Goal: Task Accomplishment & Management: Use online tool/utility

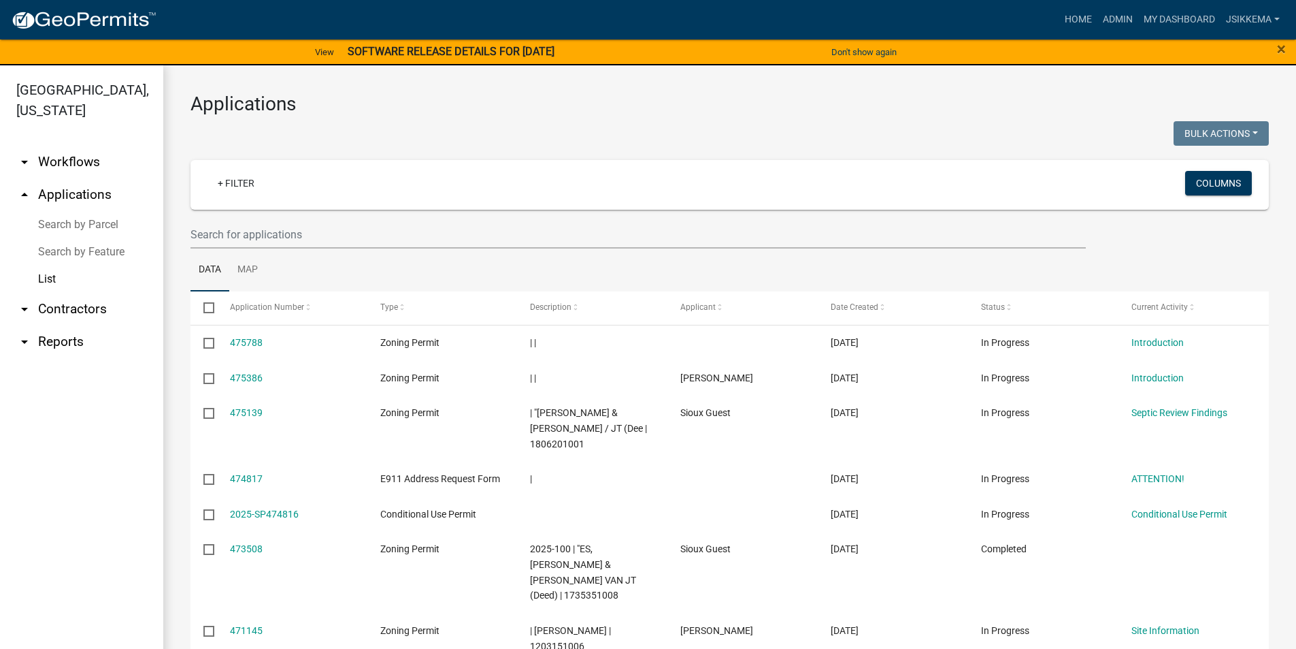
click at [42, 146] on link "arrow_drop_down Workflows" at bounding box center [81, 162] width 163 height 33
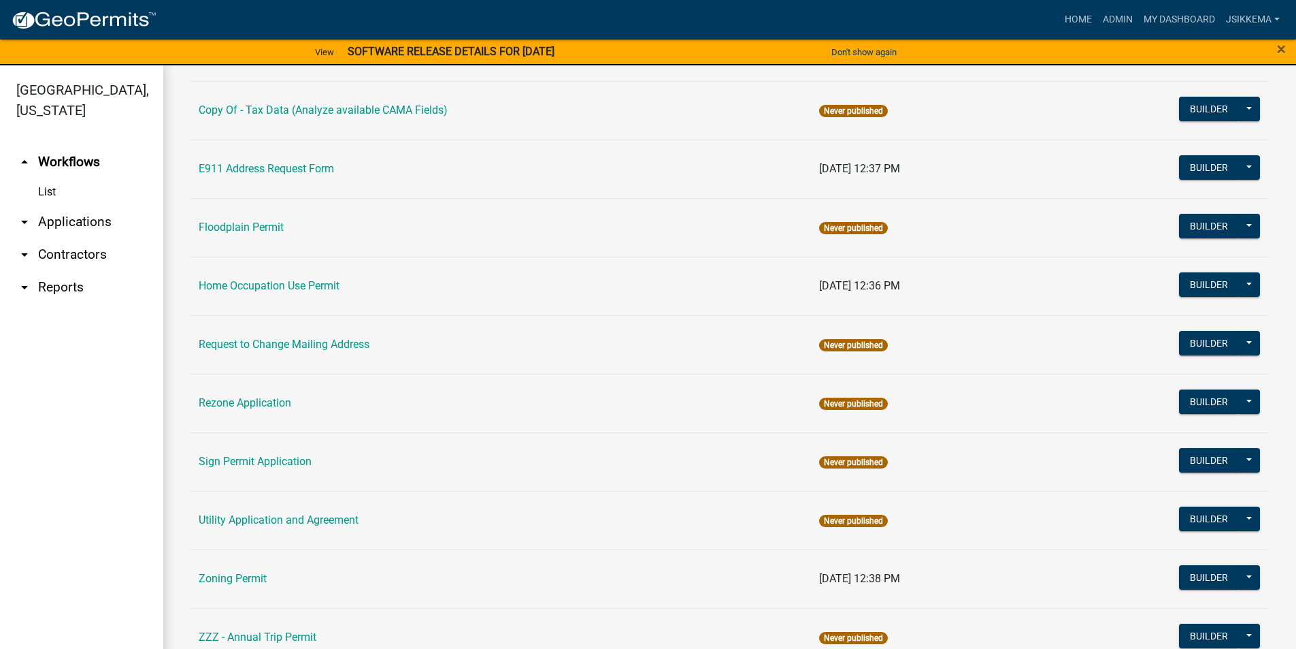
scroll to position [204, 0]
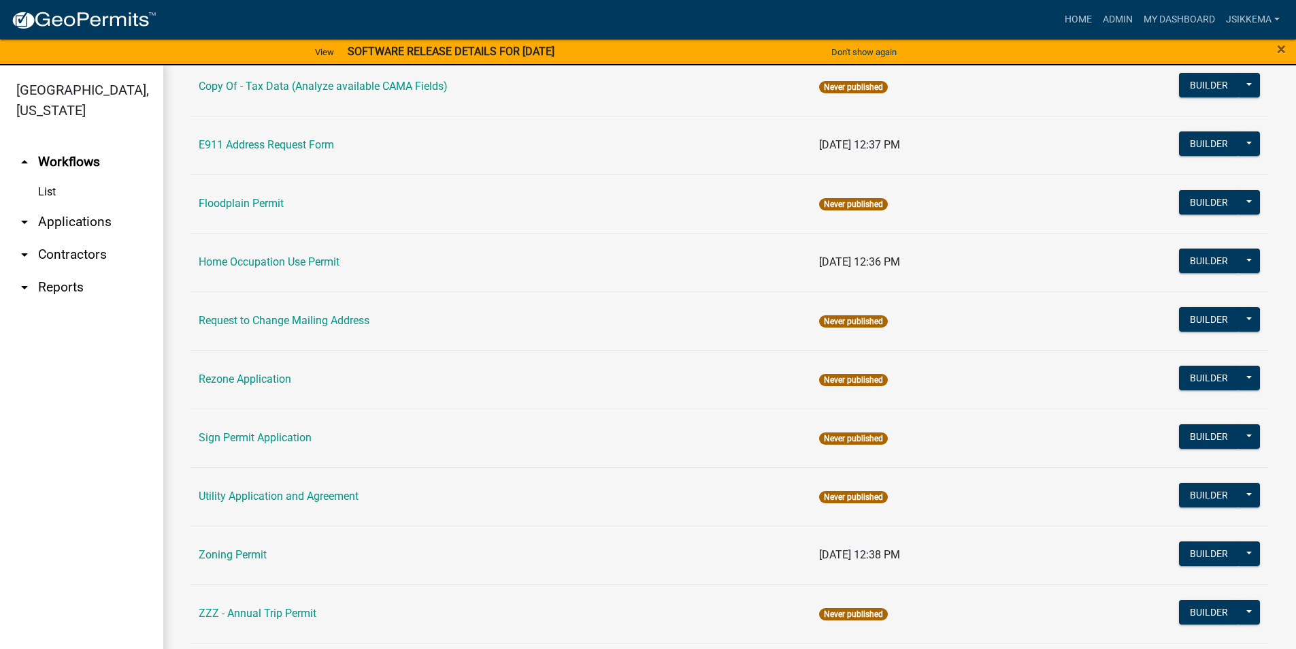
click at [252, 552] on link "Zoning Permit" at bounding box center [233, 554] width 68 height 13
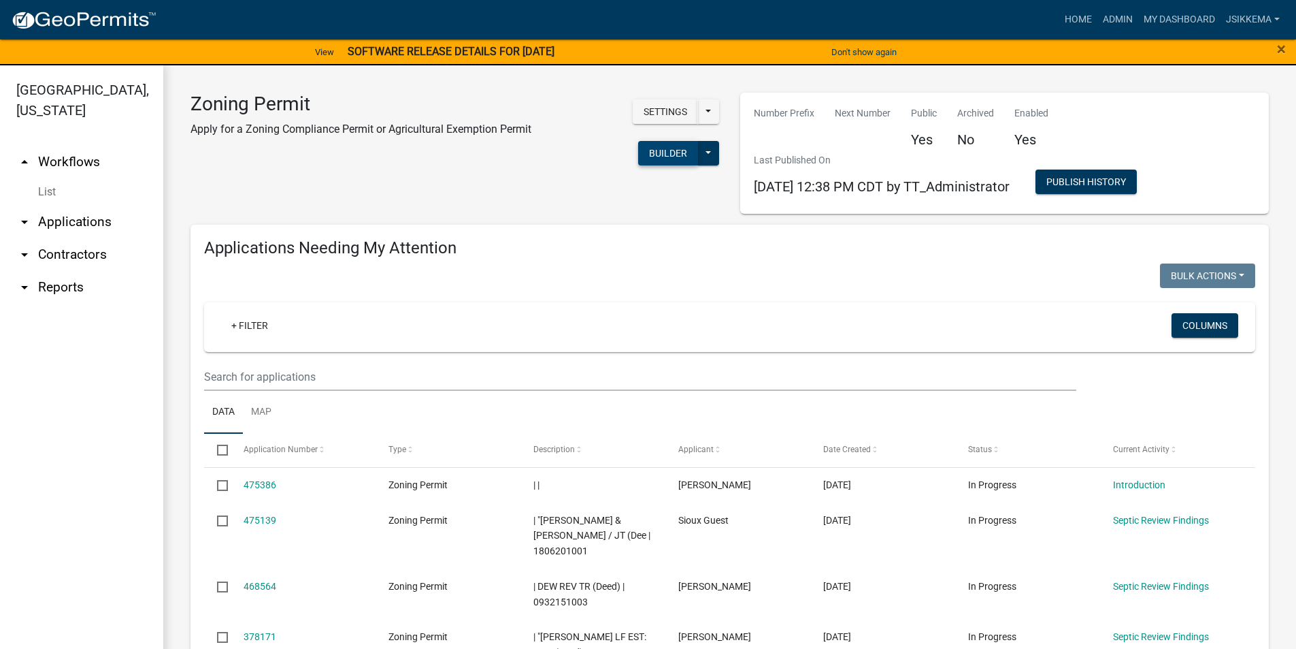
click at [655, 150] on button "Builder" at bounding box center [668, 153] width 60 height 24
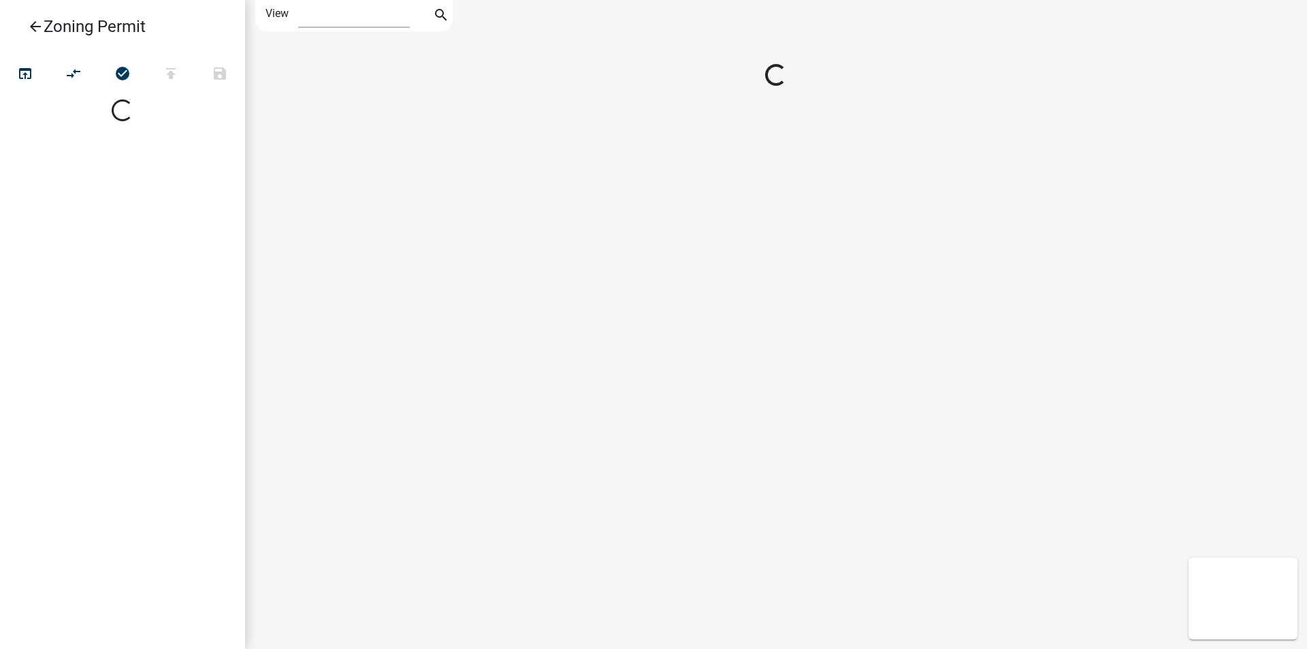
select select "1"
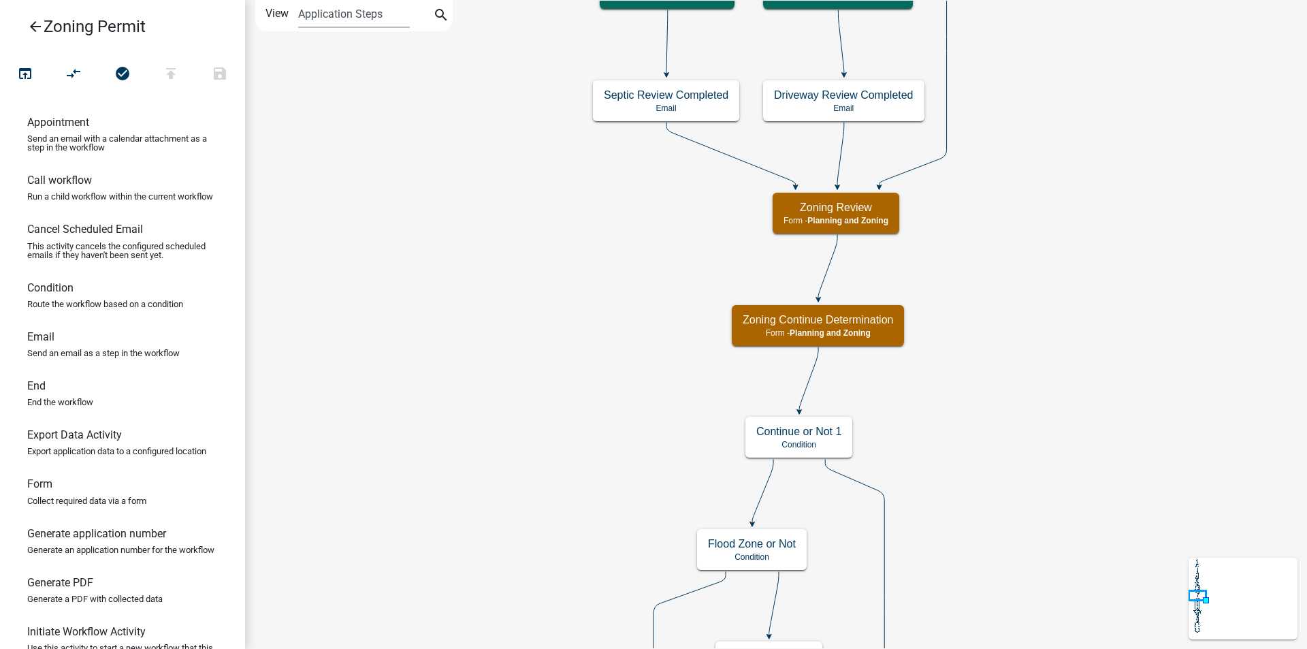
drag, startPoint x: 563, startPoint y: 191, endPoint x: 522, endPoint y: 320, distance: 135.6
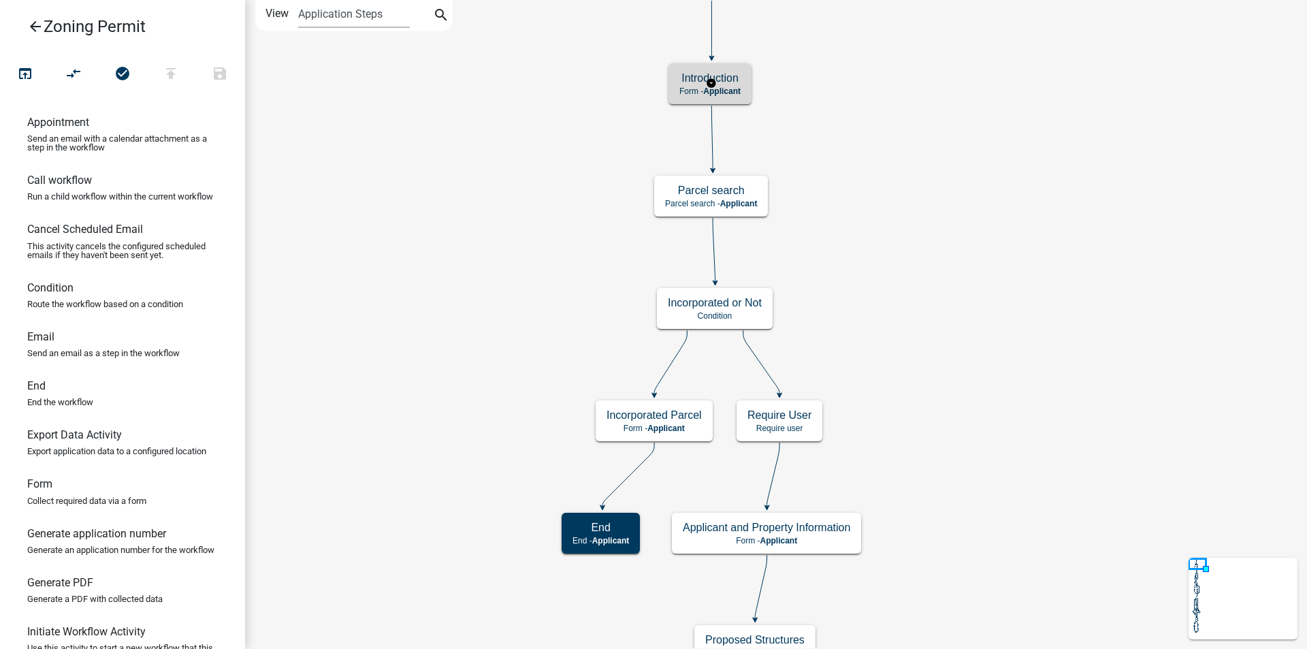
click at [737, 80] on h5 "Introduction" at bounding box center [709, 77] width 61 height 13
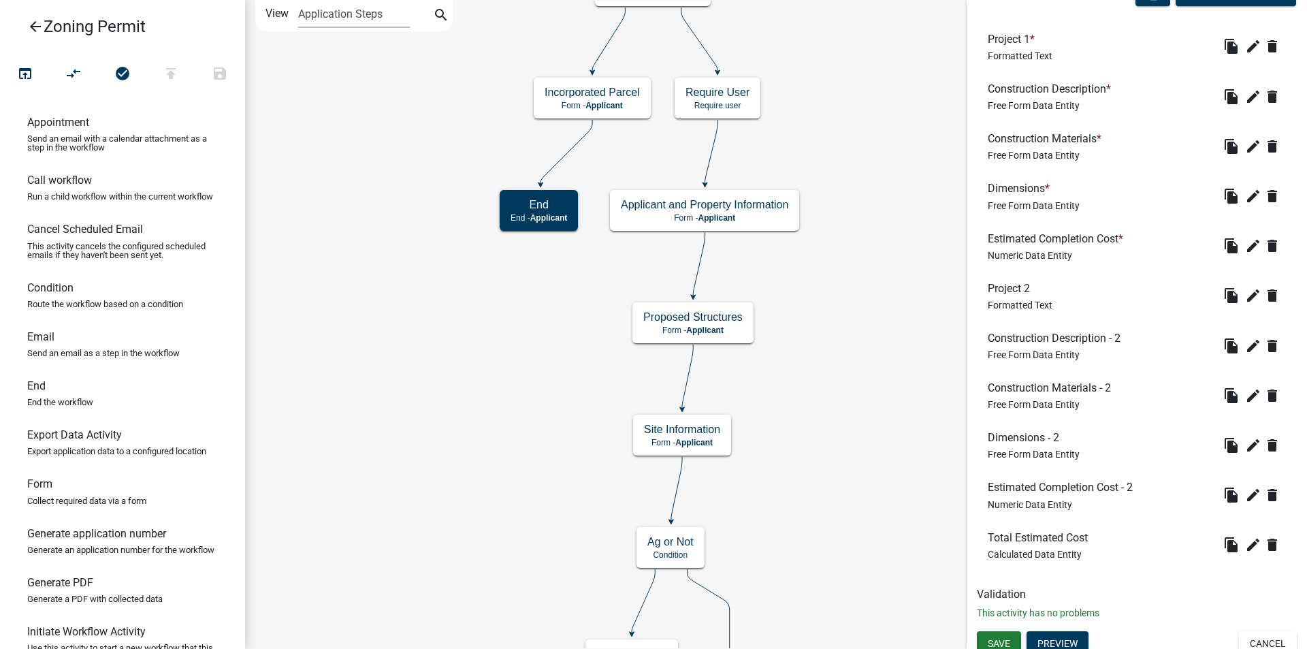
scroll to position [442, 0]
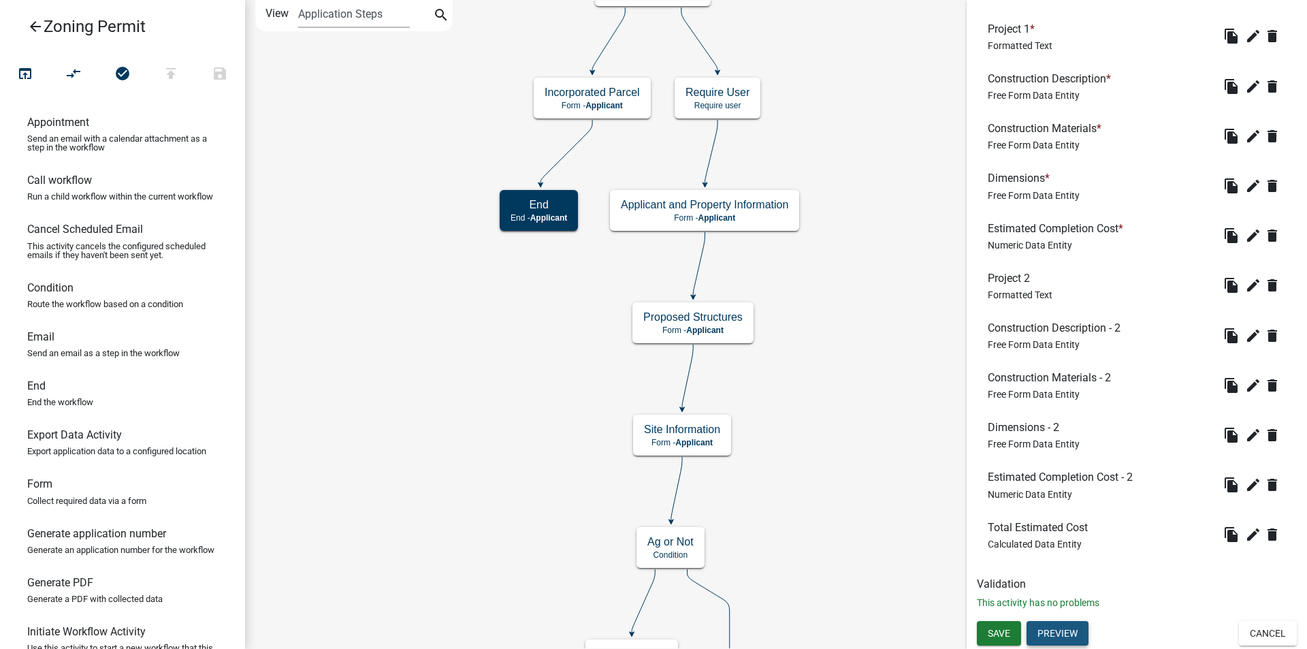
click at [1050, 638] on button "Preview" at bounding box center [1057, 633] width 62 height 24
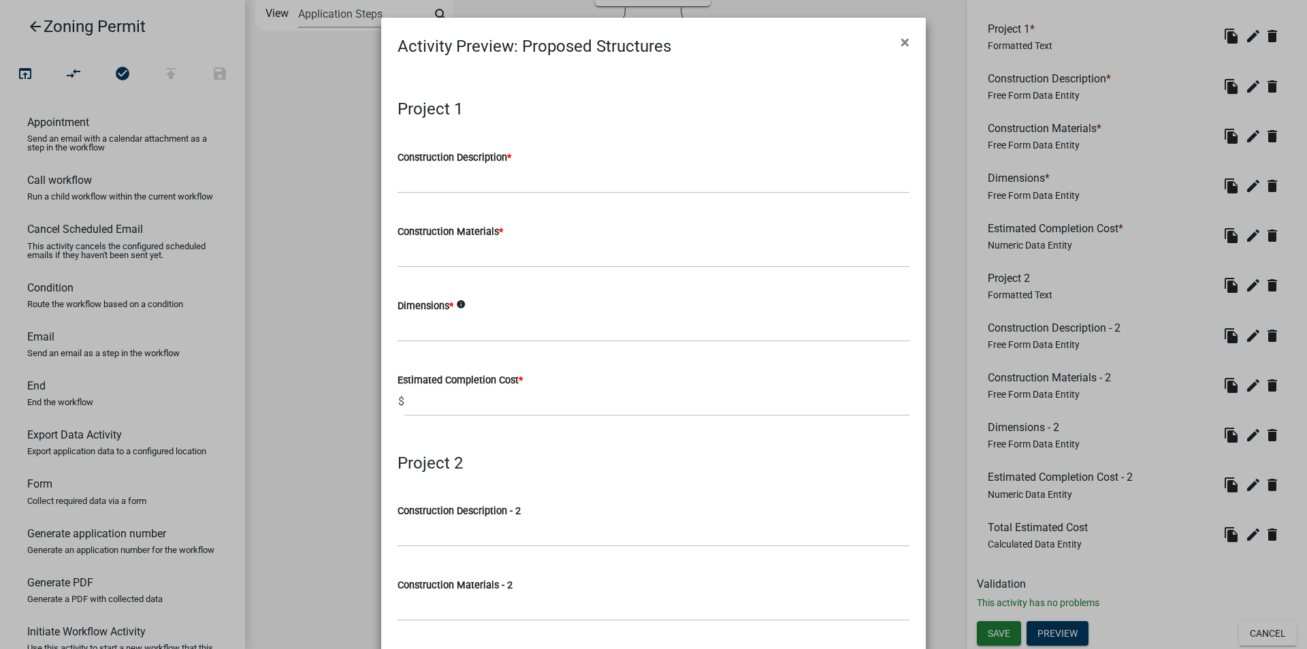
scroll to position [0, 0]
click at [900, 42] on span "×" at bounding box center [904, 43] width 9 height 19
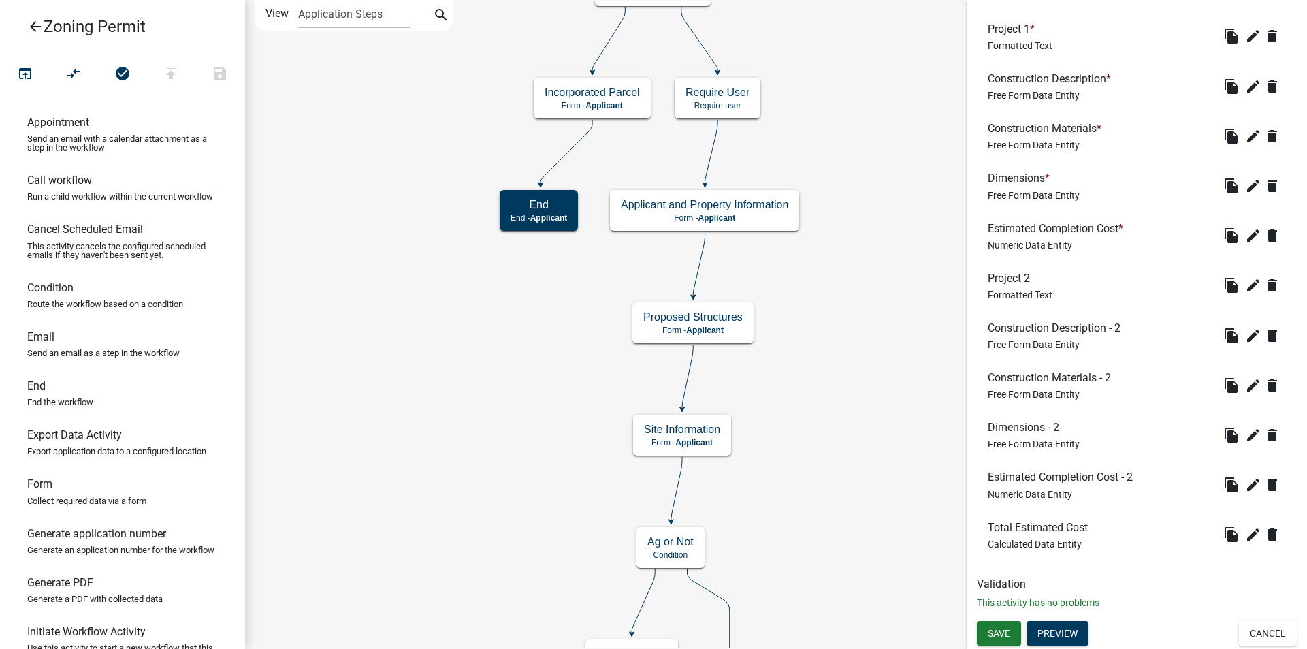
drag, startPoint x: 534, startPoint y: 365, endPoint x: 517, endPoint y: 213, distance: 153.3
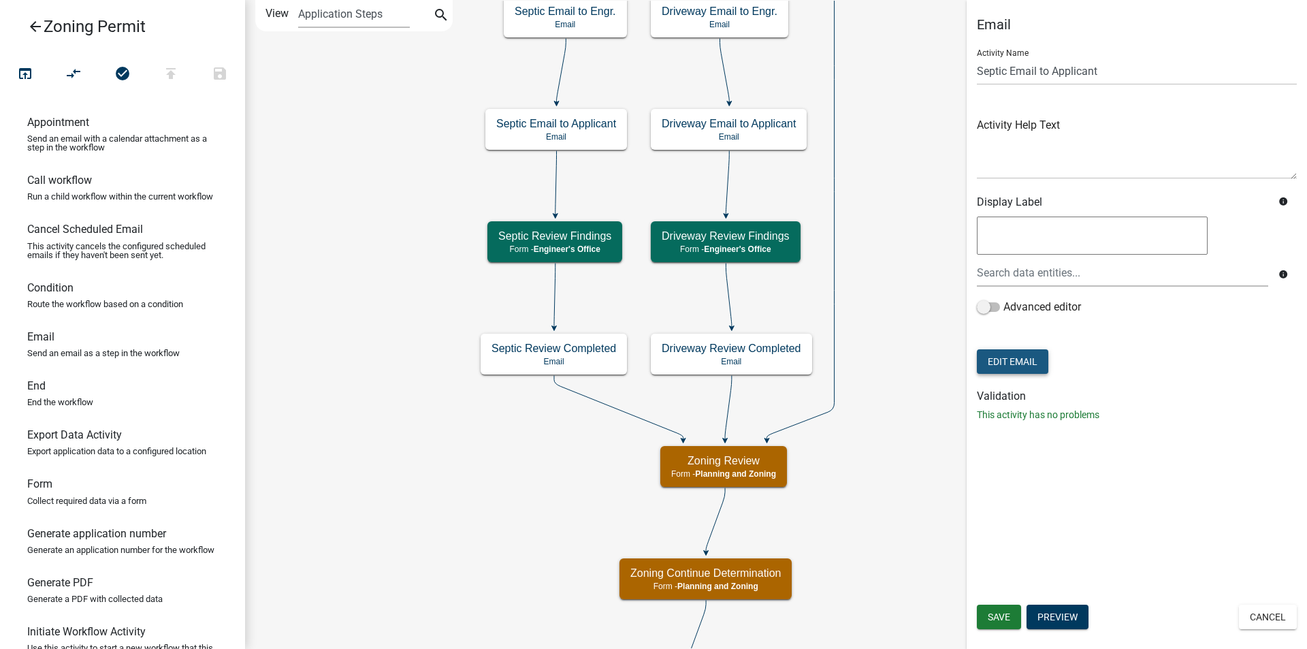
click at [1000, 361] on button "Edit Email" at bounding box center [1012, 361] width 71 height 24
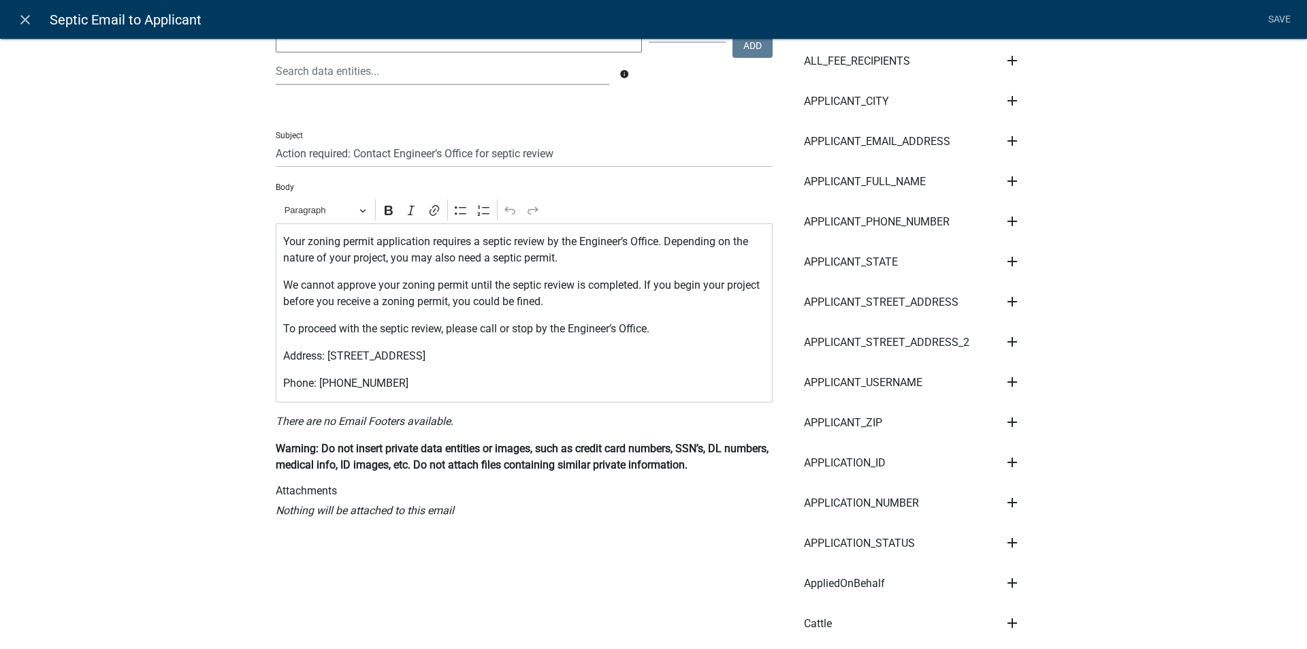
scroll to position [204, 0]
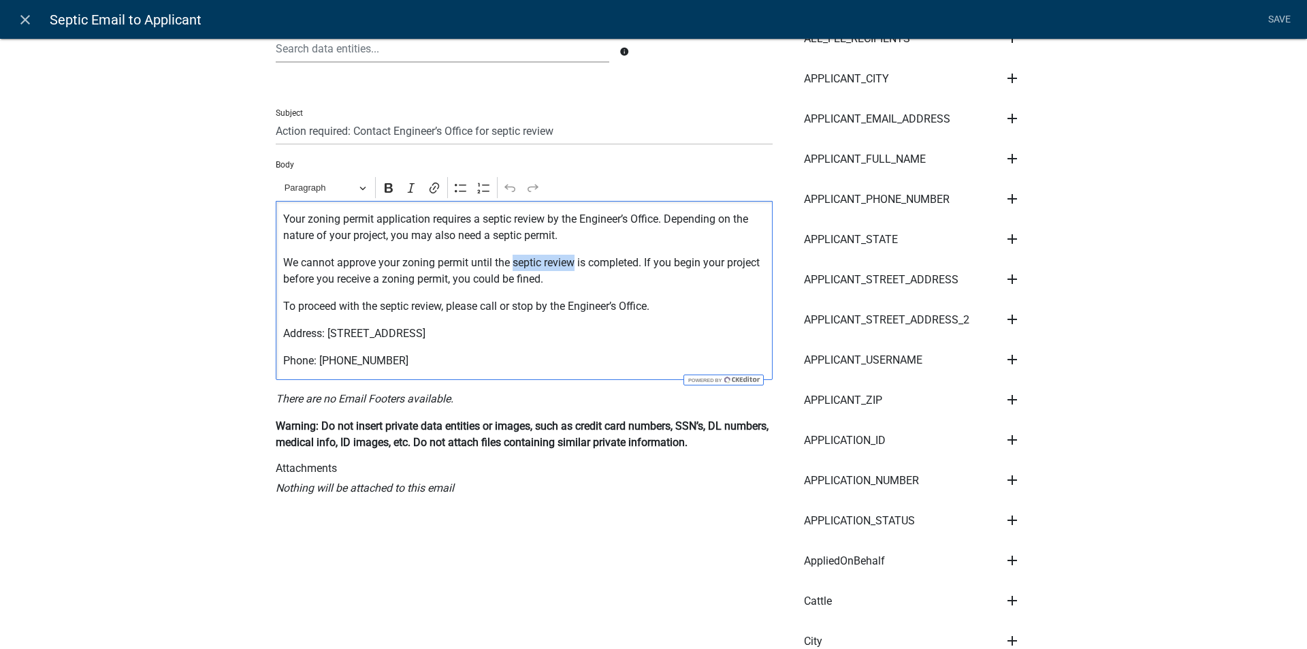
drag, startPoint x: 509, startPoint y: 263, endPoint x: 569, endPoint y: 259, distance: 60.0
click at [569, 259] on p "We cannot approve your zoning permit until the septic review is completed. If y…" at bounding box center [524, 271] width 483 height 33
click at [434, 195] on icon "Editor toolbar" at bounding box center [434, 188] width 14 height 14
click at [638, 298] on icon "button" at bounding box center [634, 296] width 14 height 14
click at [543, 329] on p "Address: [STREET_ADDRESS]" at bounding box center [524, 333] width 483 height 16
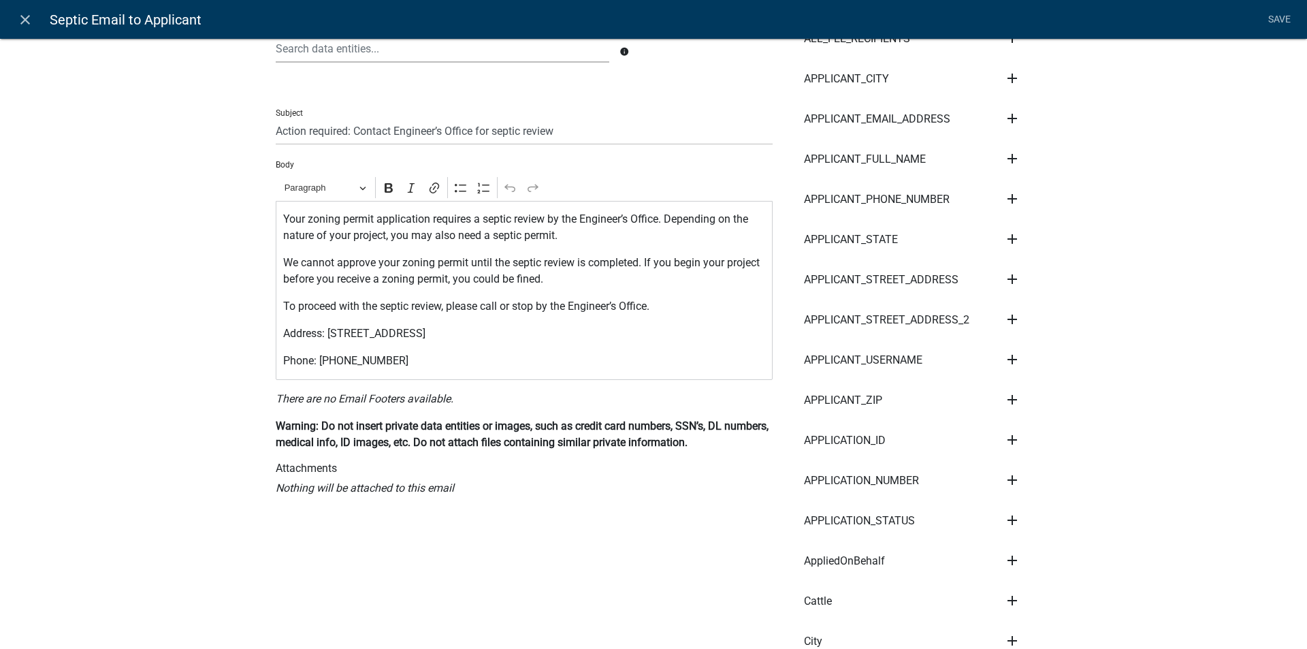
drag, startPoint x: 1040, startPoint y: 325, endPoint x: 1264, endPoint y: 348, distance: 225.8
click at [389, 257] on p "We cannot approve your zoning permit until the septic review is completed. If y…" at bounding box center [524, 271] width 483 height 33
click at [380, 129] on input "Action required: Contact Engineer’s Office for septic review" at bounding box center [524, 131] width 497 height 28
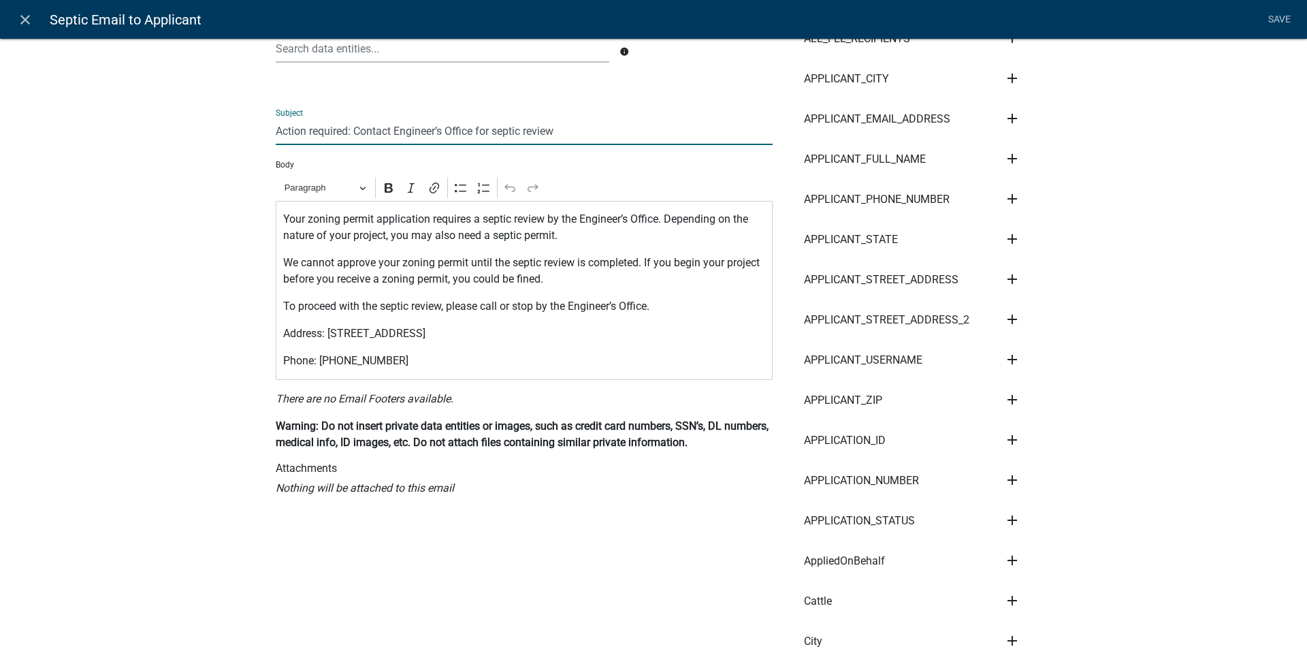
click at [380, 129] on input "Action required: Contact Engineer’s Office for septic review" at bounding box center [524, 131] width 497 height 28
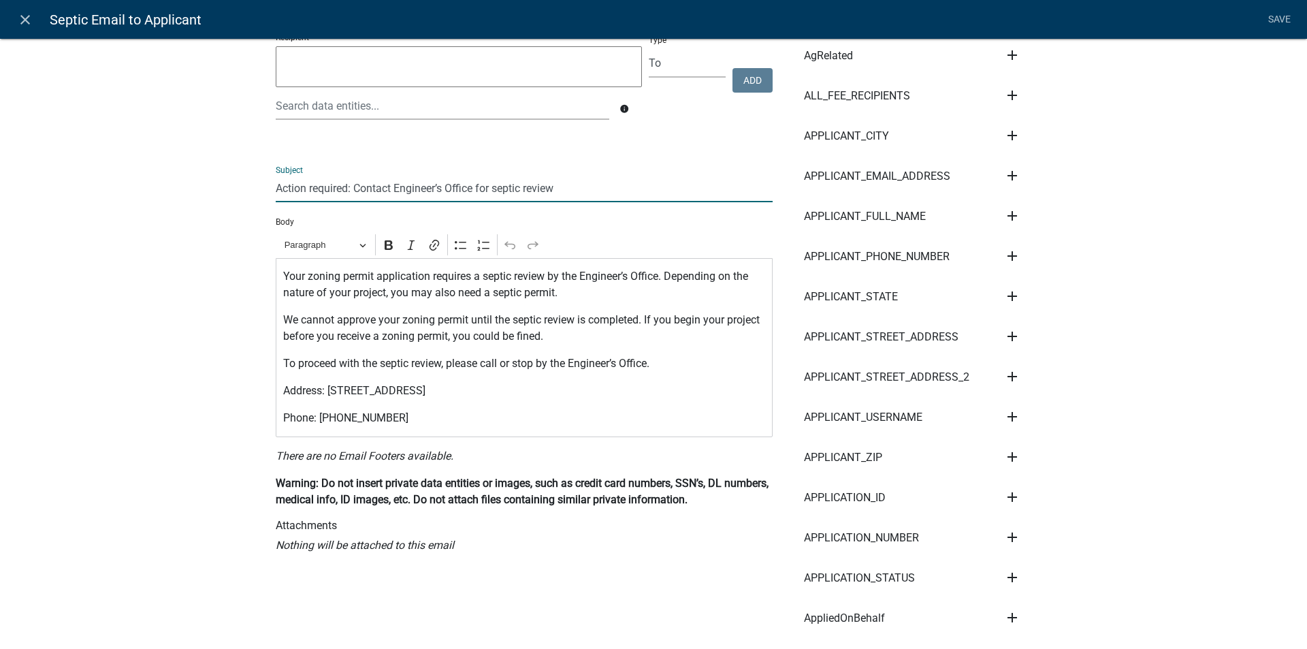
scroll to position [0, 0]
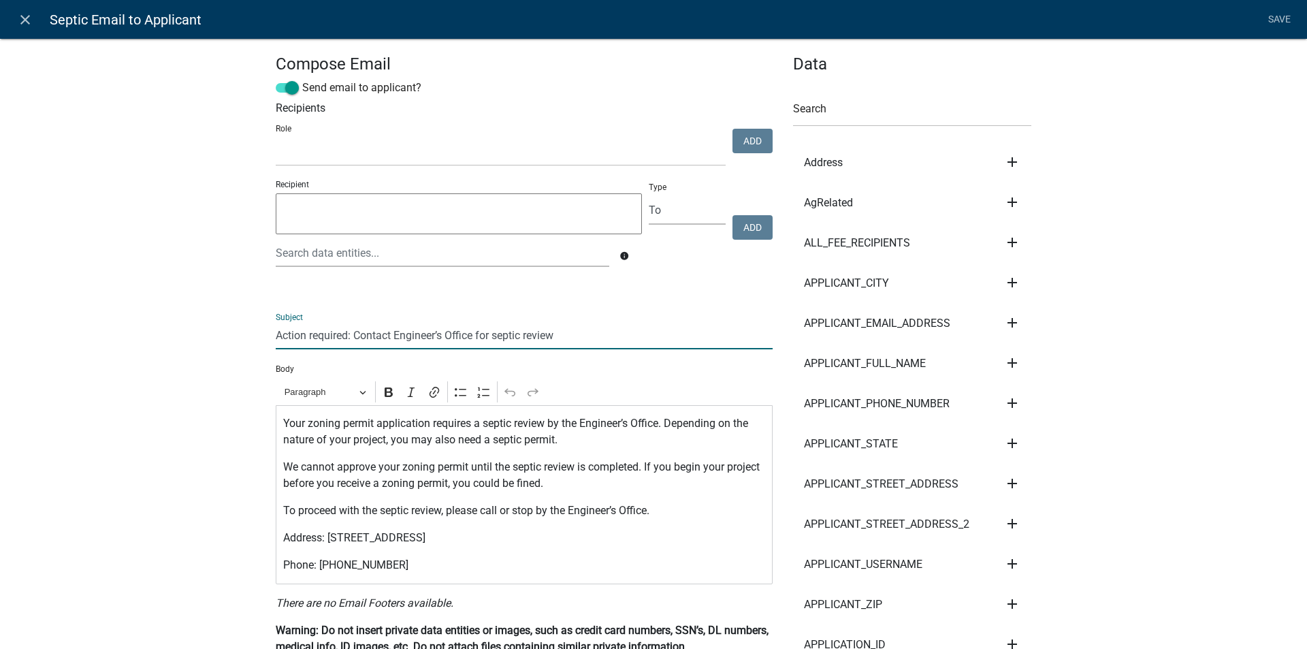
click at [20, 24] on icon "close" at bounding box center [25, 20] width 16 height 16
